Goal: Task Accomplishment & Management: Use online tool/utility

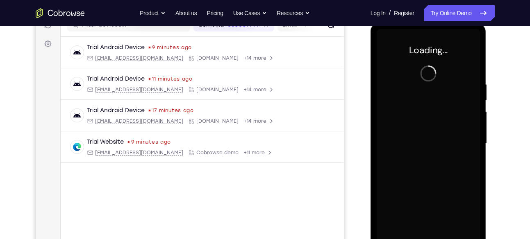
scroll to position [113, 0]
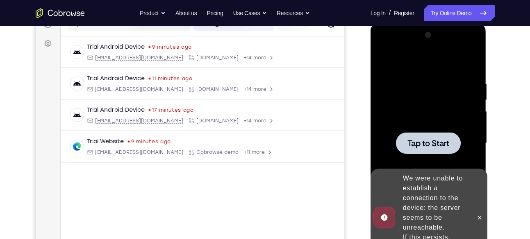
click at [416, 127] on div at bounding box center [427, 143] width 103 height 229
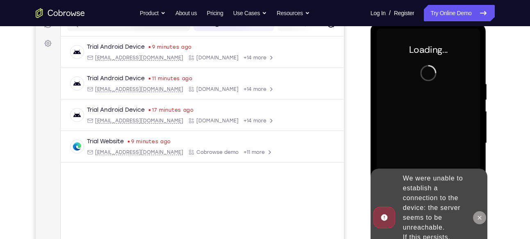
click at [479, 218] on icon at bounding box center [480, 218] width 4 height 4
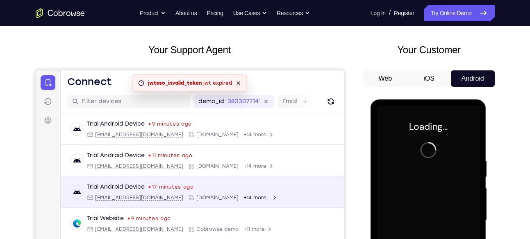
scroll to position [36, 0]
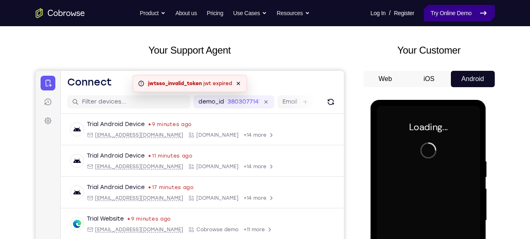
click at [451, 14] on link "Try Online Demo" at bounding box center [458, 13] width 70 height 16
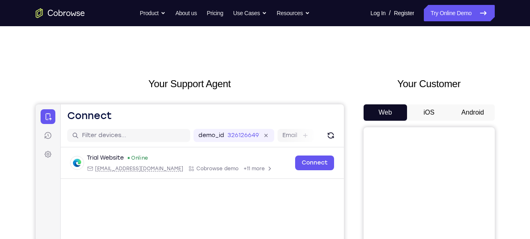
scroll to position [2, 0]
click at [468, 117] on button "Android" at bounding box center [473, 112] width 44 height 16
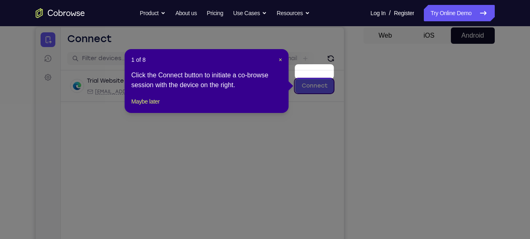
scroll to position [94, 0]
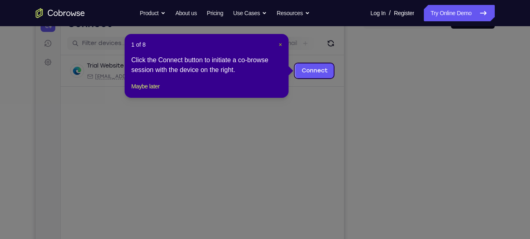
click at [280, 45] on span "×" at bounding box center [279, 44] width 3 height 7
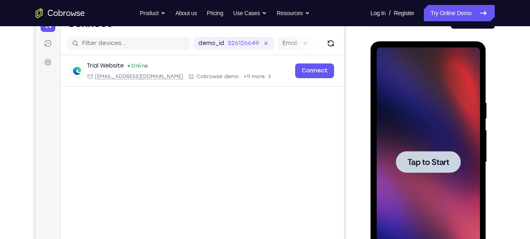
scroll to position [0, 0]
click at [453, 173] on div at bounding box center [427, 162] width 103 height 229
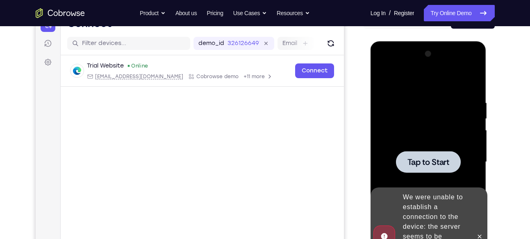
click at [410, 163] on span "Tap to Start" at bounding box center [428, 162] width 42 height 8
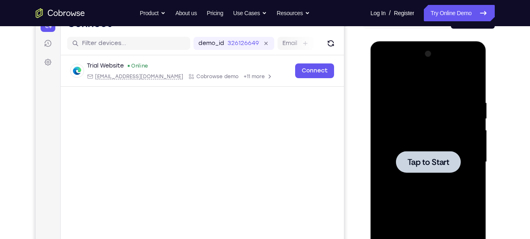
click at [382, 82] on div at bounding box center [427, 162] width 103 height 229
